Goal: Find specific page/section: Find specific page/section

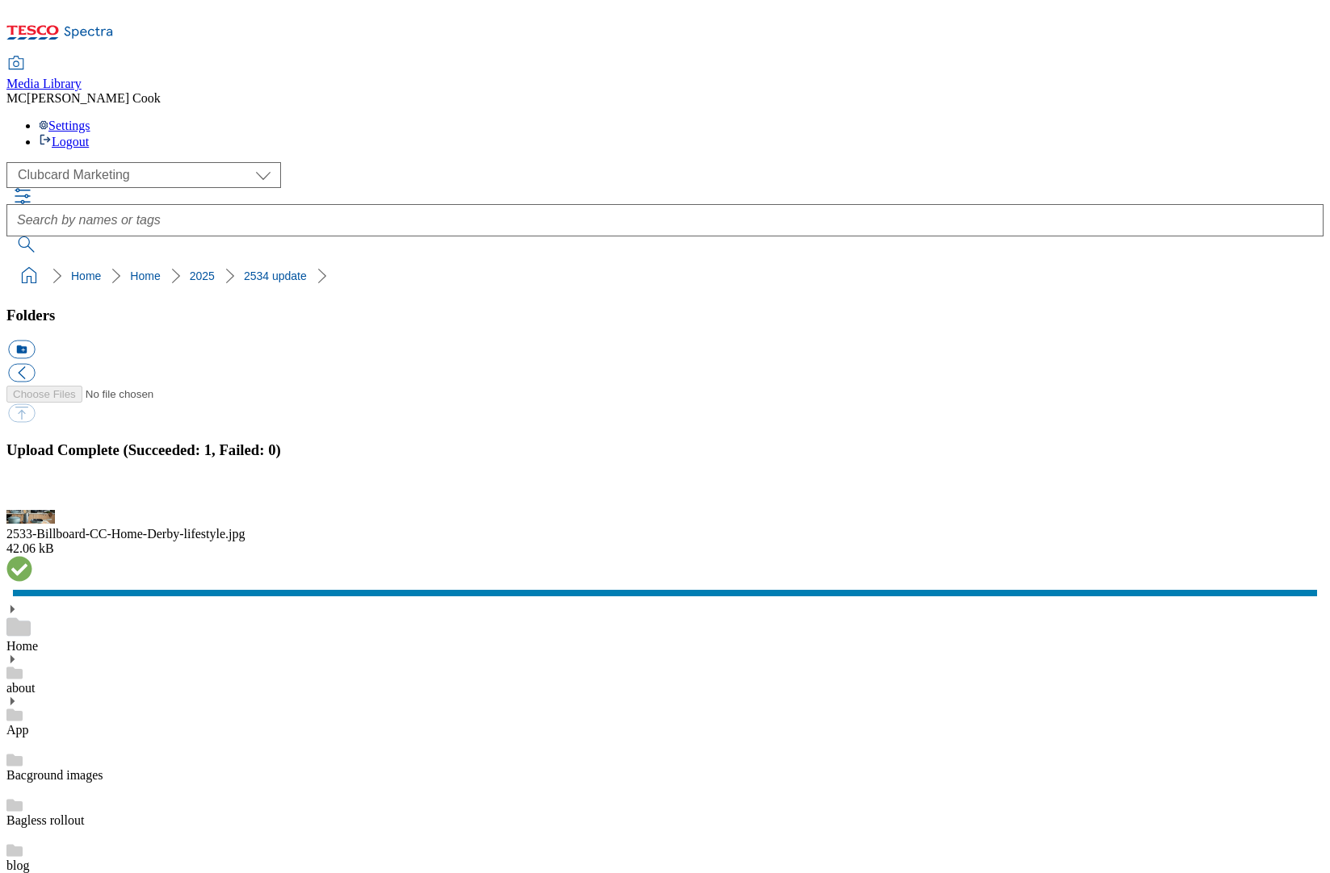
scroll to position [1492, 0]
drag, startPoint x: 1305, startPoint y: 533, endPoint x: 1095, endPoint y: 517, distance: 209.7
click at [32, 509] on button "button" at bounding box center [20, 500] width 24 height 15
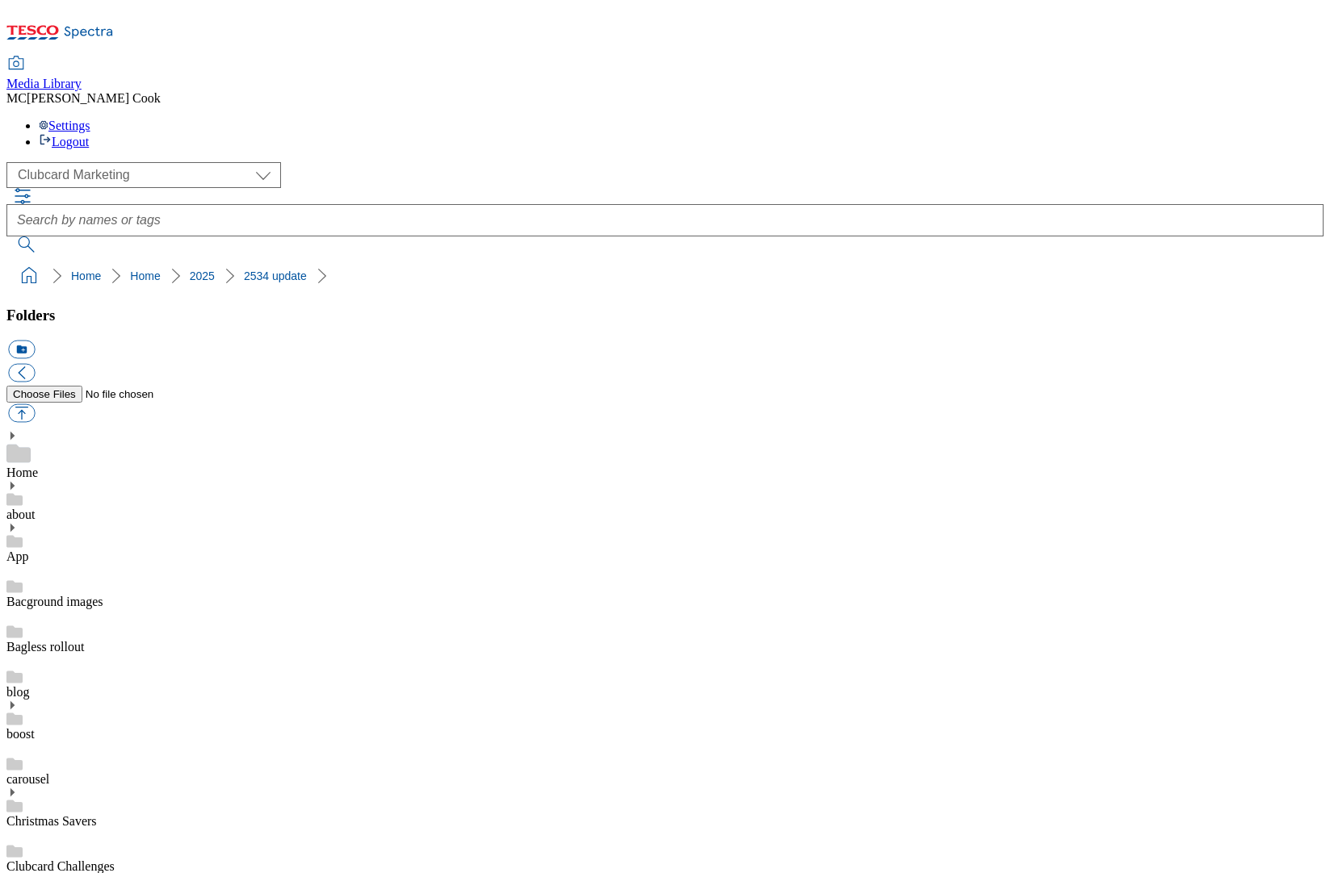
click at [84, 22] on icon at bounding box center [59, 37] width 107 height 34
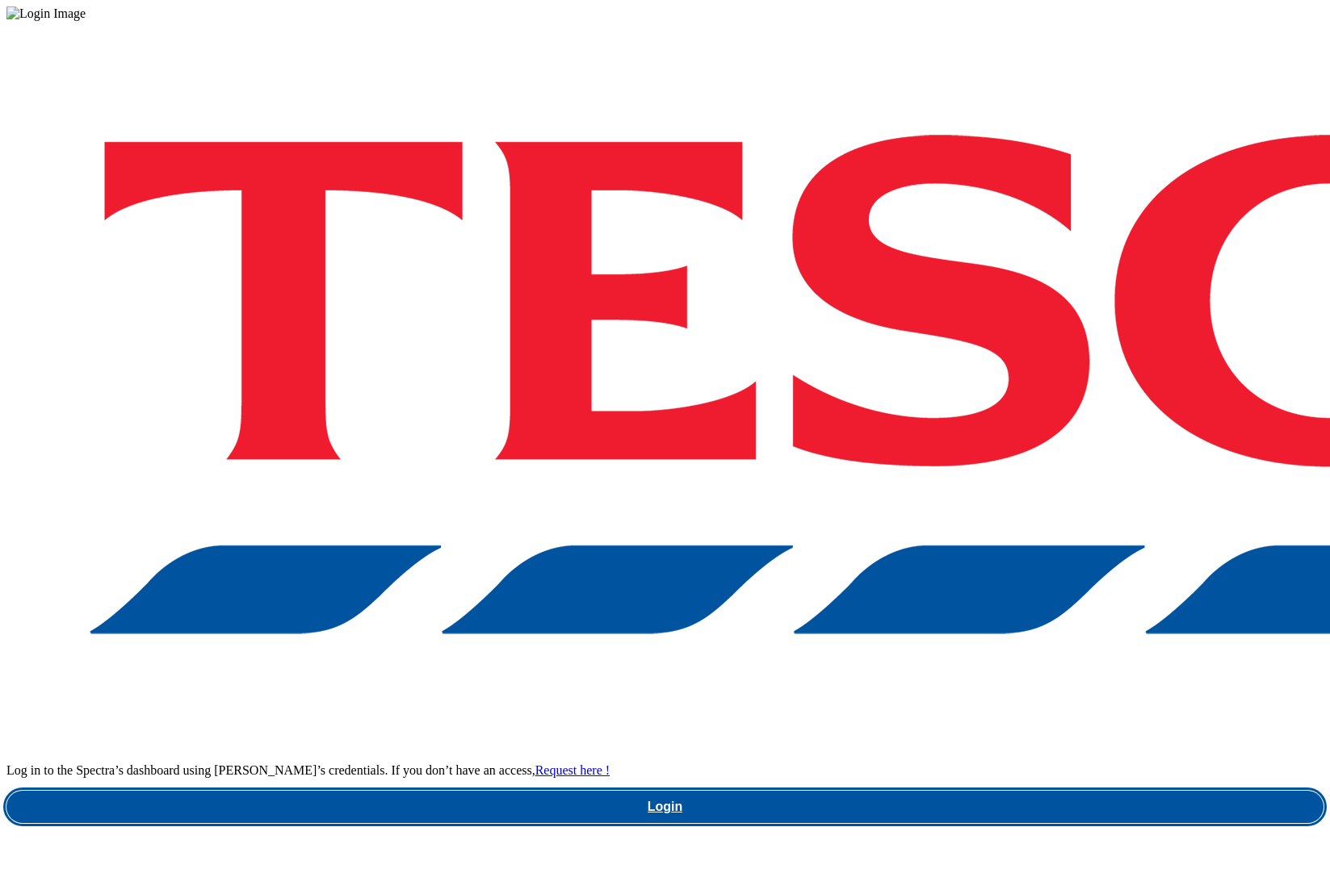
click at [1036, 791] on link "Login" at bounding box center [664, 807] width 1317 height 32
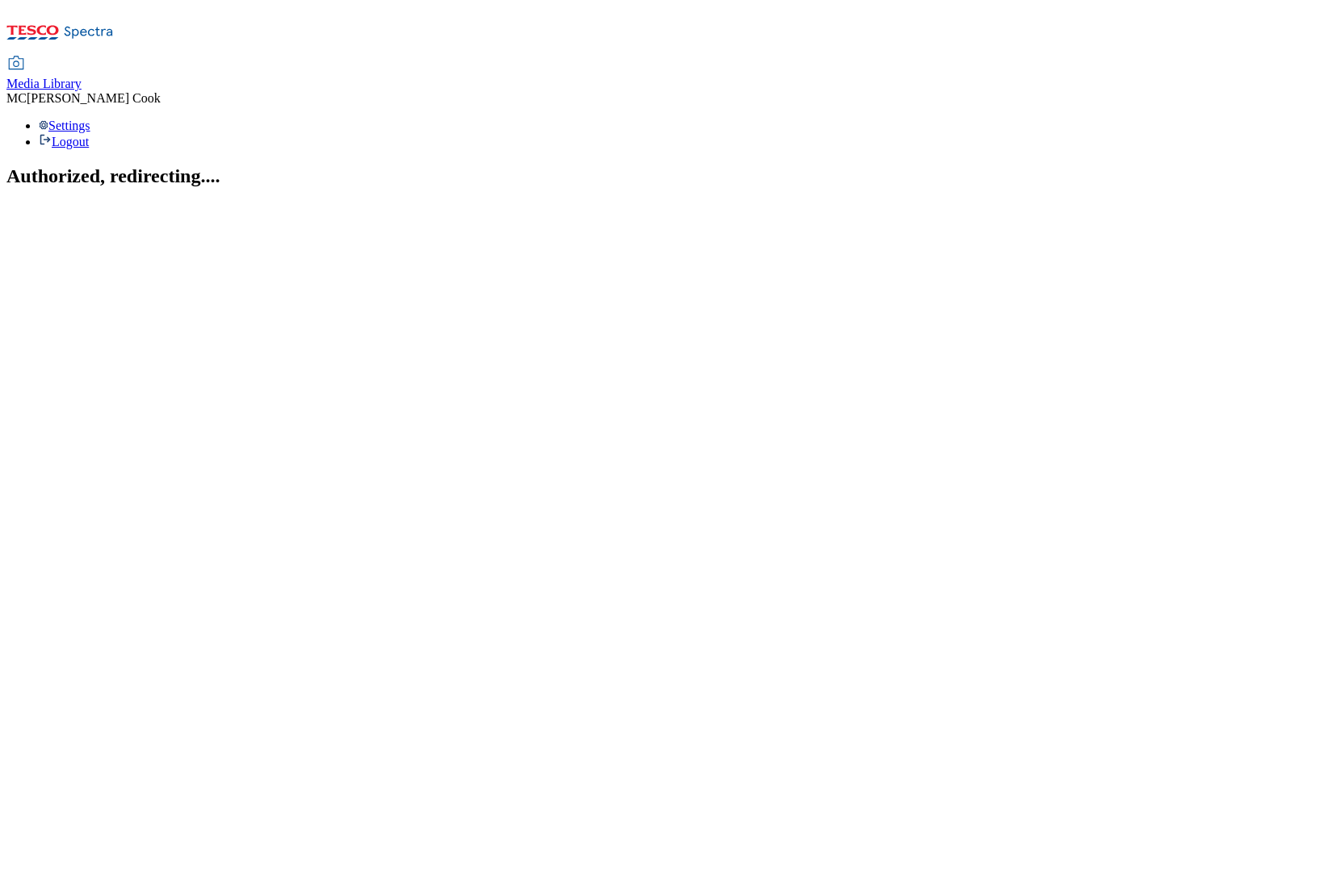
click at [82, 77] on span "Media Library" at bounding box center [43, 84] width 75 height 14
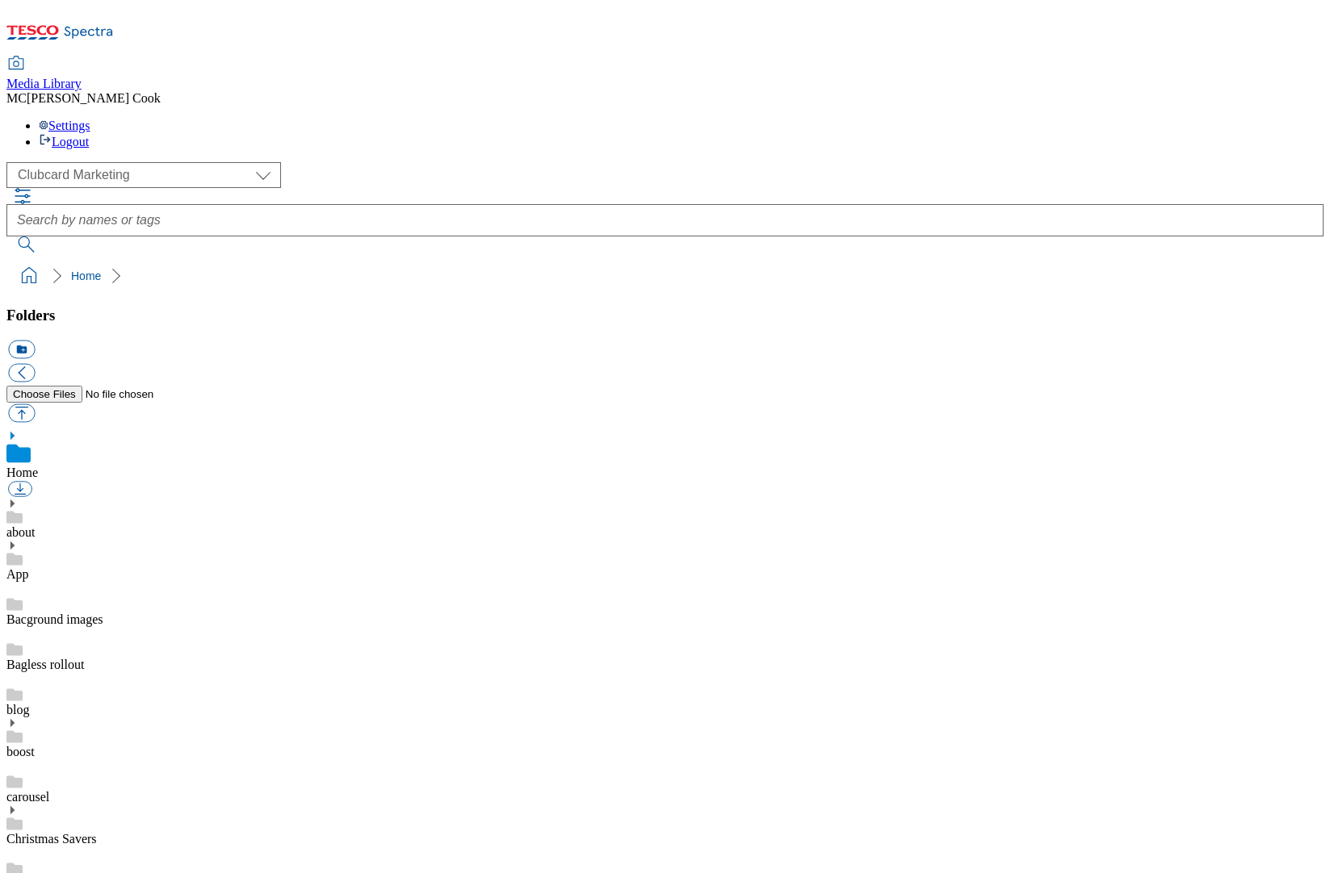
scroll to position [1, 0]
click at [57, 162] on select "Clubcard Marketing Dotcom UK Emails GHS Marketing UK GHS Product UK GHS ROI" at bounding box center [143, 175] width 274 height 26
select select "flare-ghs-mktg"
click at [11, 162] on select "Clubcard Marketing Dotcom UK Emails GHS Marketing UK GHS Product UK GHS ROI" at bounding box center [143, 175] width 274 height 26
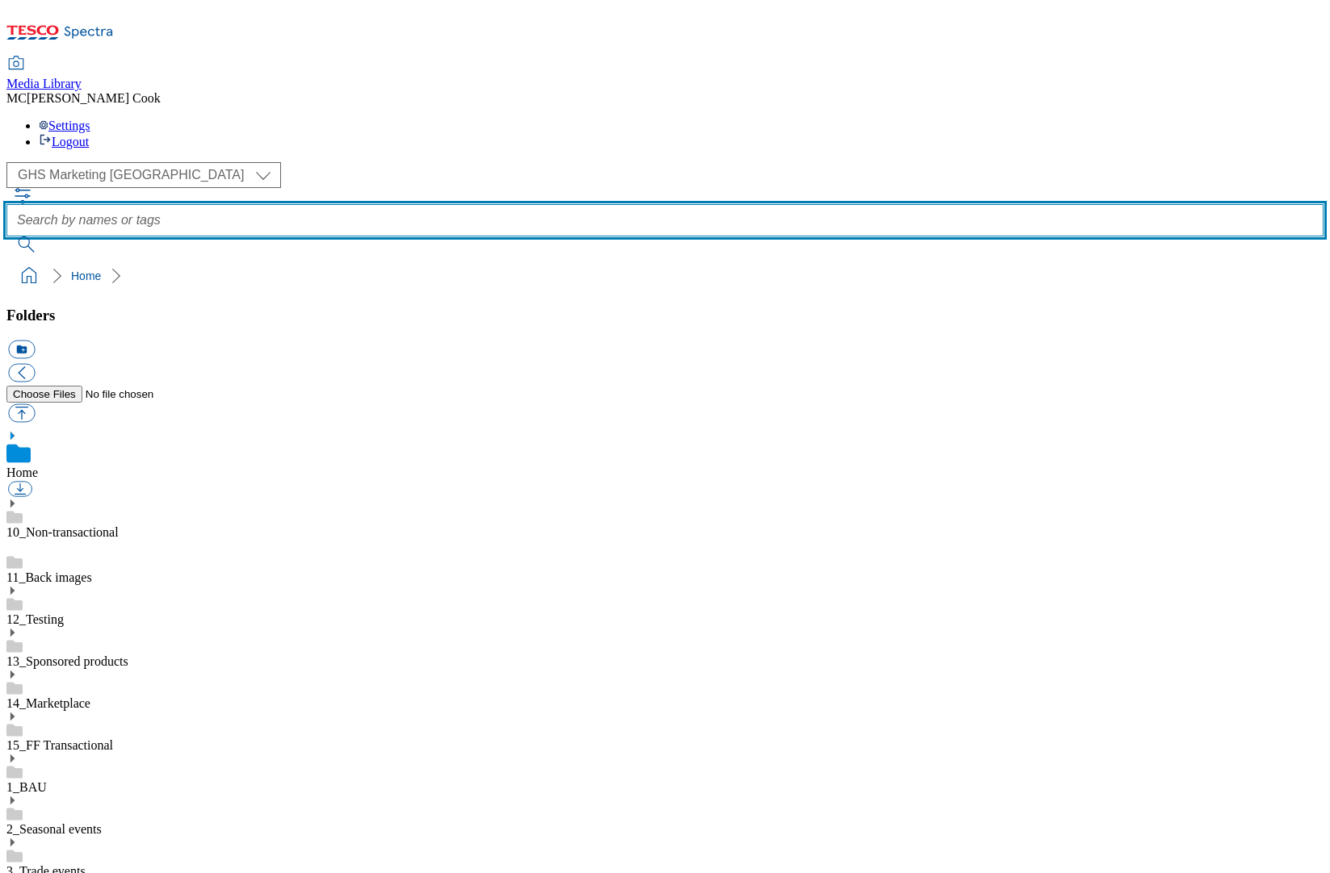
click at [570, 204] on input "text" at bounding box center [664, 220] width 1317 height 32
paste input "365206"
type input "365206"
click at [6, 237] on button "submit" at bounding box center [27, 245] width 42 height 16
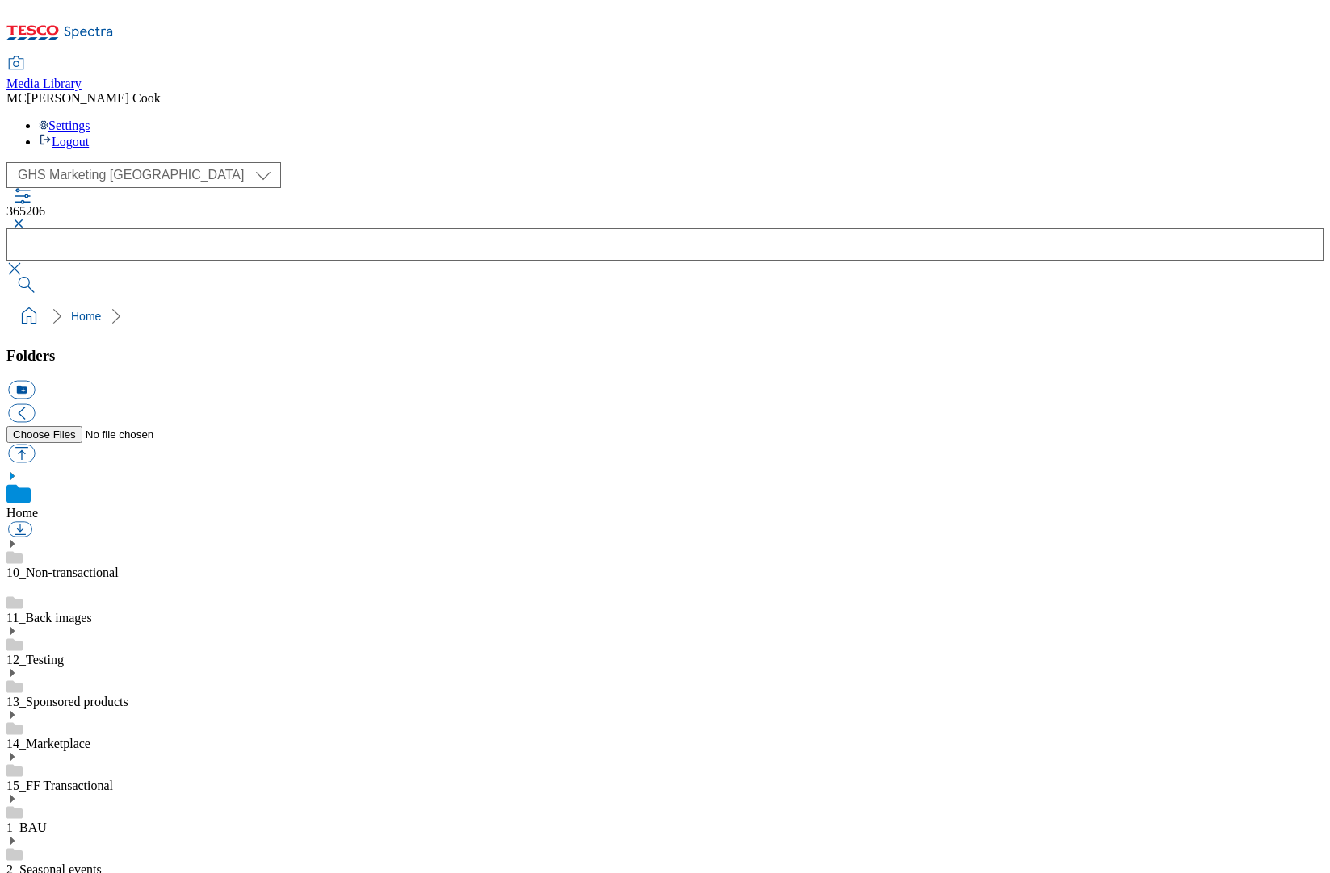
click at [114, 25] on icon at bounding box center [59, 37] width 107 height 34
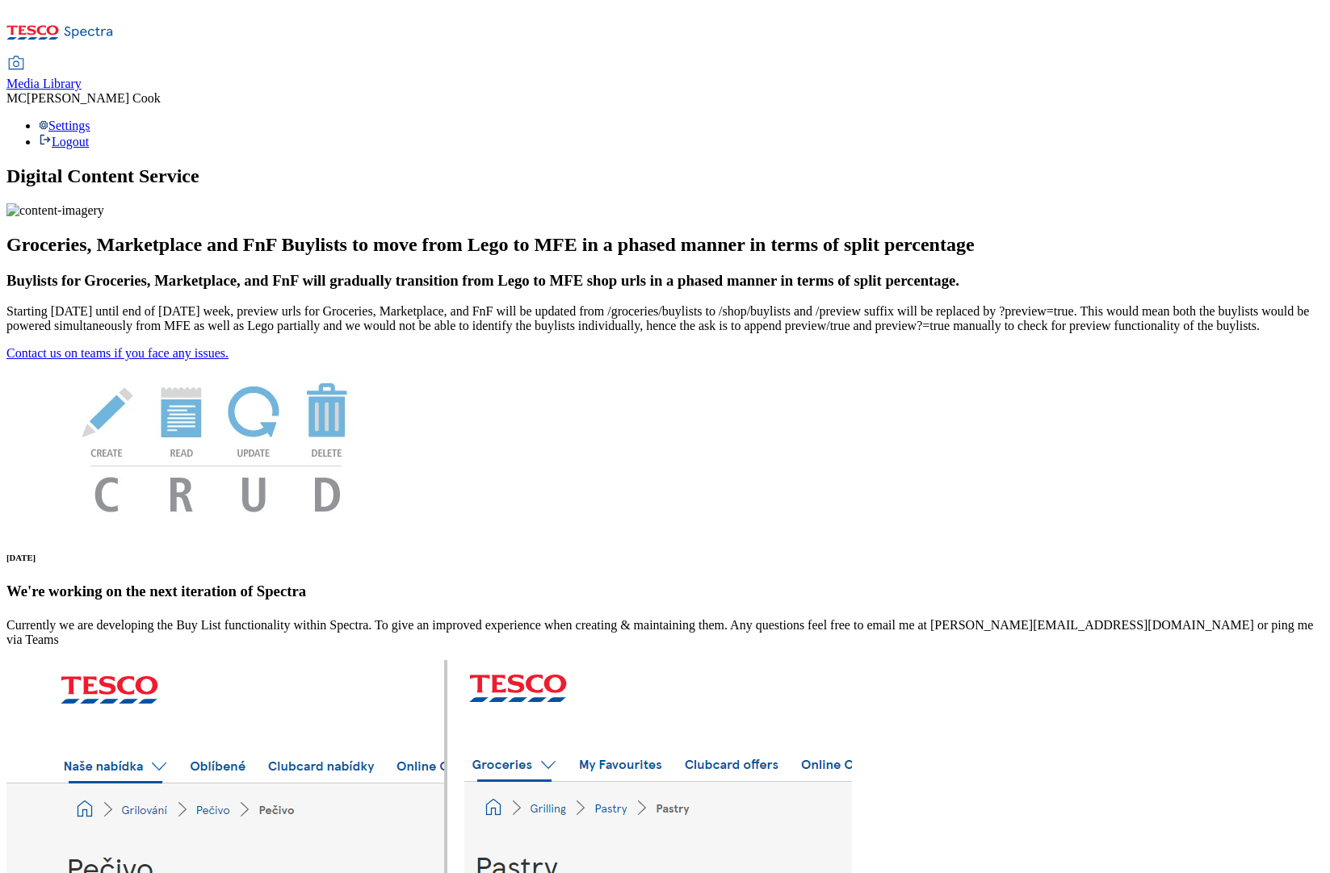
click at [82, 77] on span "Media Library" at bounding box center [43, 84] width 75 height 14
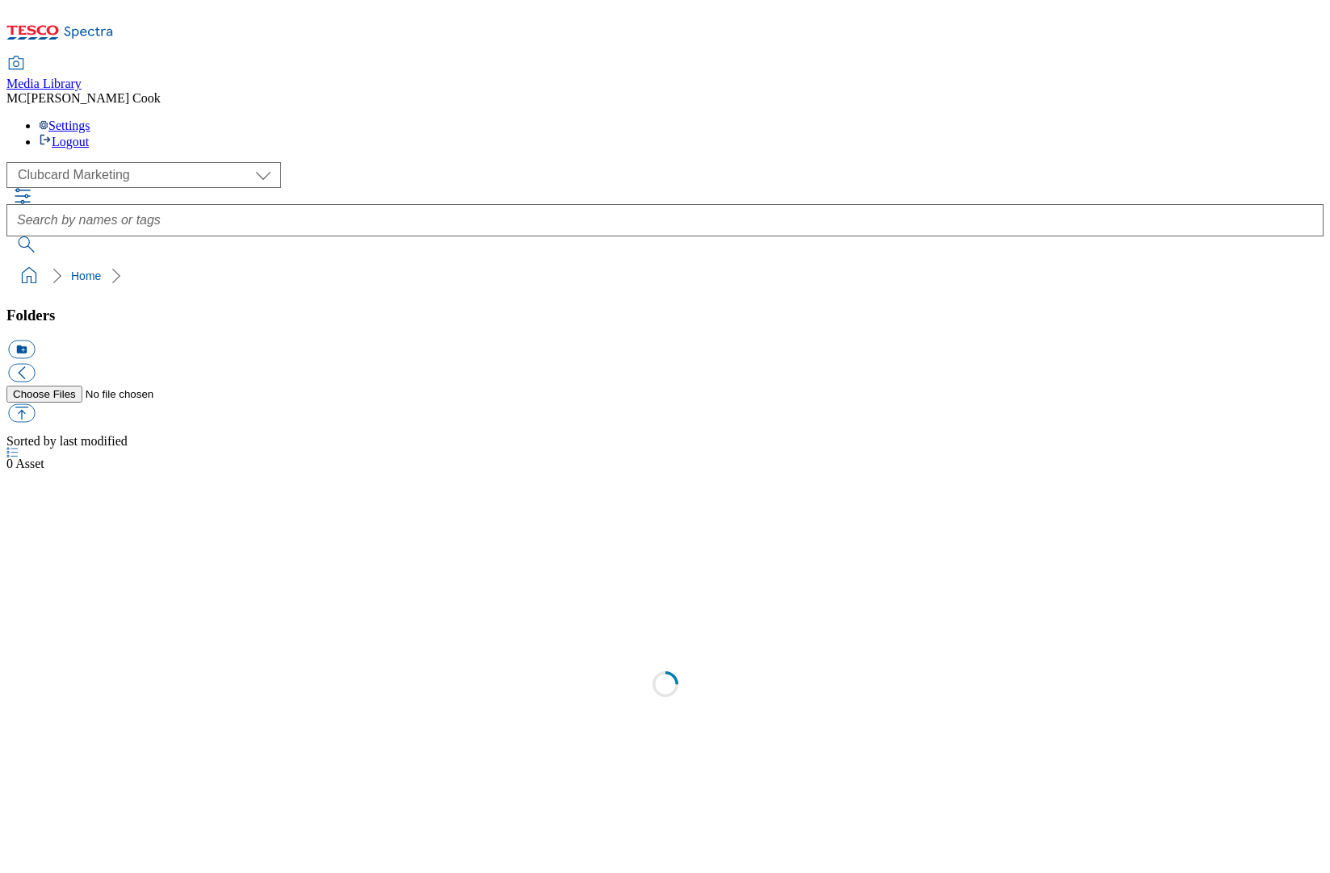
scroll to position [1, 0]
